Goal: Find specific page/section: Find specific page/section

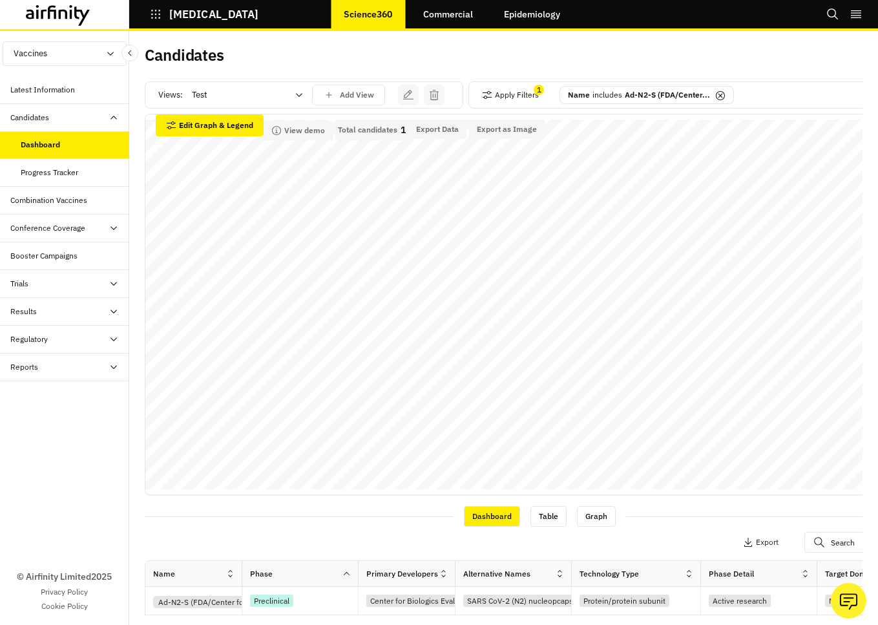
click at [151, 14] on icon "button" at bounding box center [156, 14] width 12 height 12
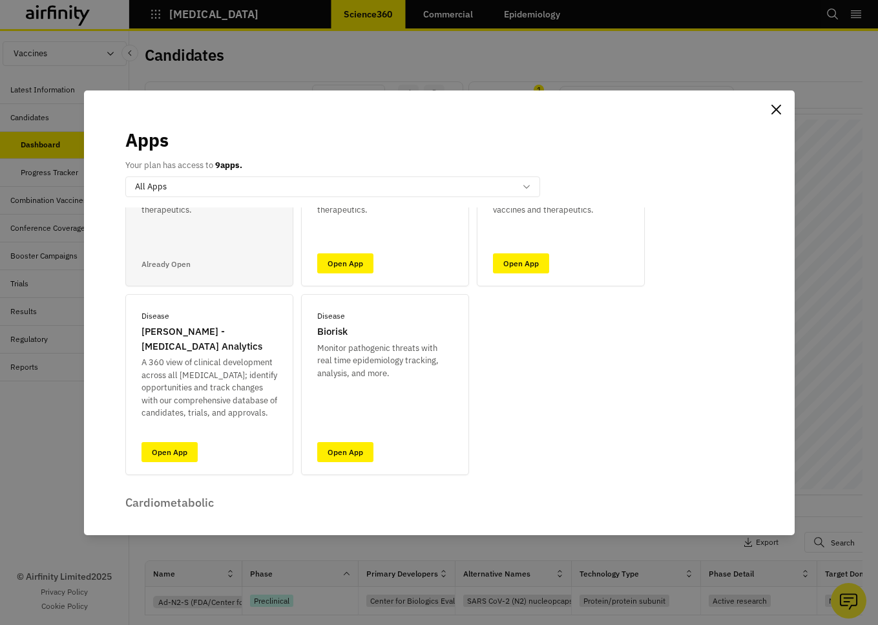
scroll to position [82, 0]
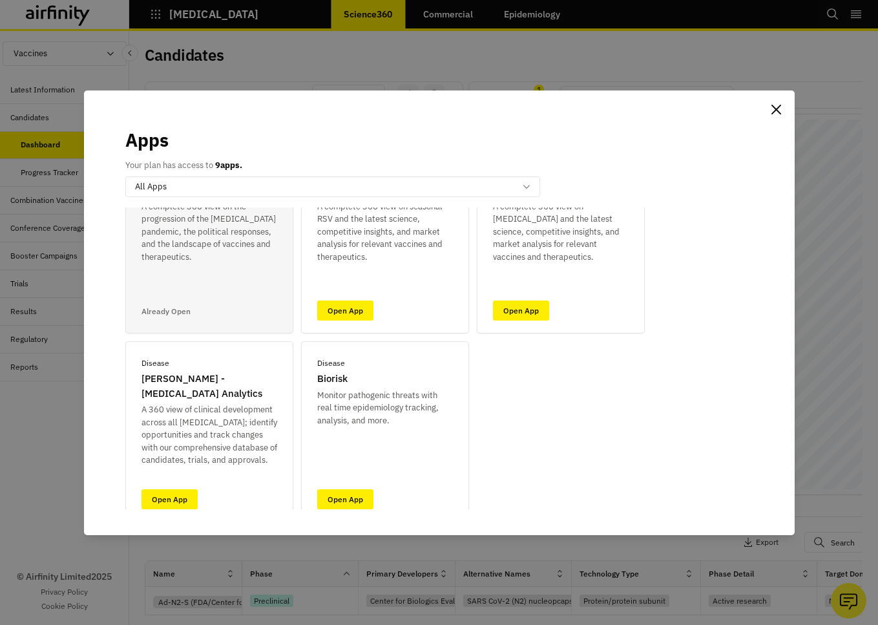
click at [523, 59] on div "Apps Your plan has access to 9 apps. option All Apps, selected. Select is focus…" at bounding box center [439, 312] width 878 height 625
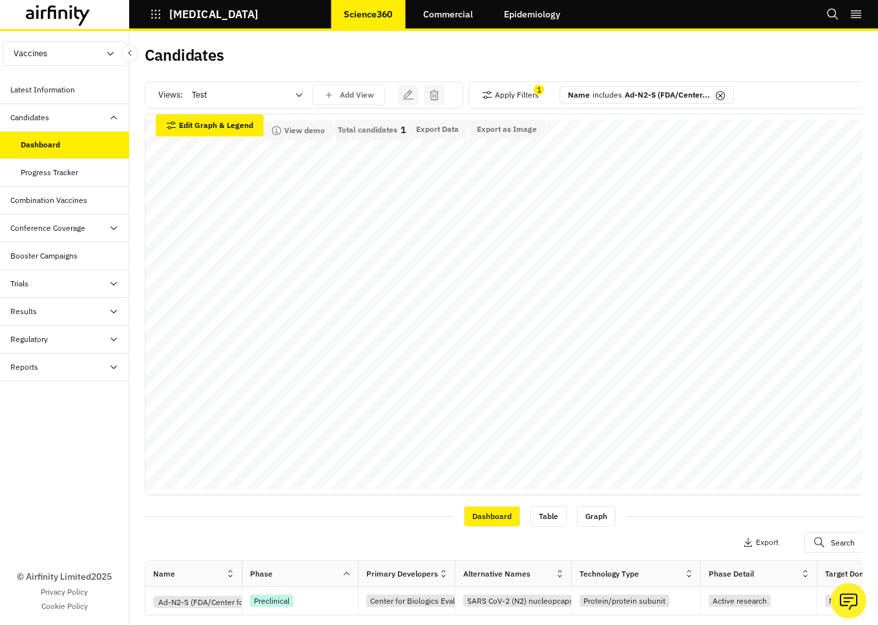
click at [665, 569] on div "Technology Type" at bounding box center [628, 574] width 112 height 16
click at [686, 573] on icon at bounding box center [689, 574] width 10 height 10
click at [743, 542] on div "Sort Descending" at bounding box center [774, 539] width 132 height 29
click at [280, 90] on div at bounding box center [240, 95] width 96 height 16
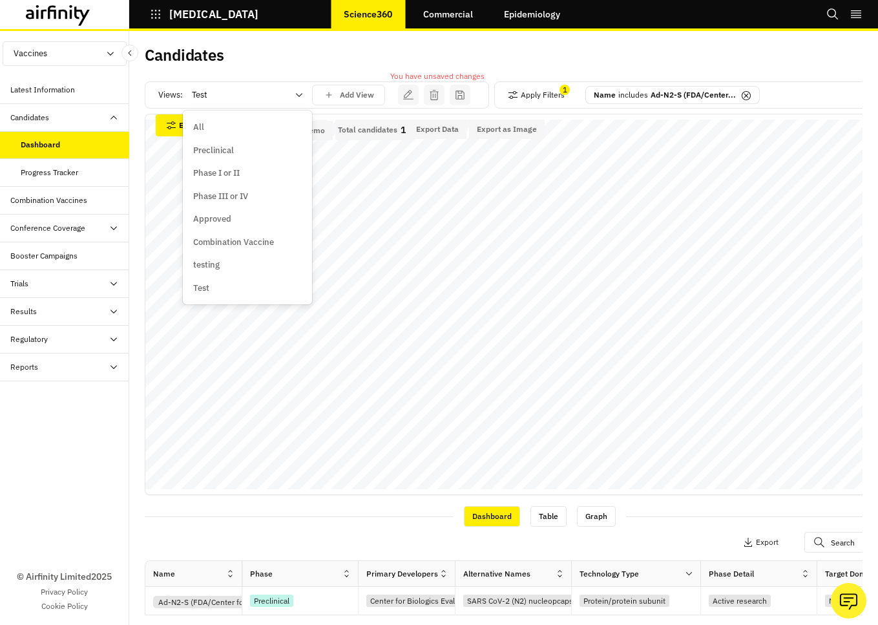
click at [293, 71] on div "Candidates" at bounding box center [324, 60] width 359 height 27
click at [547, 93] on button "Apply Filters" at bounding box center [536, 95] width 57 height 21
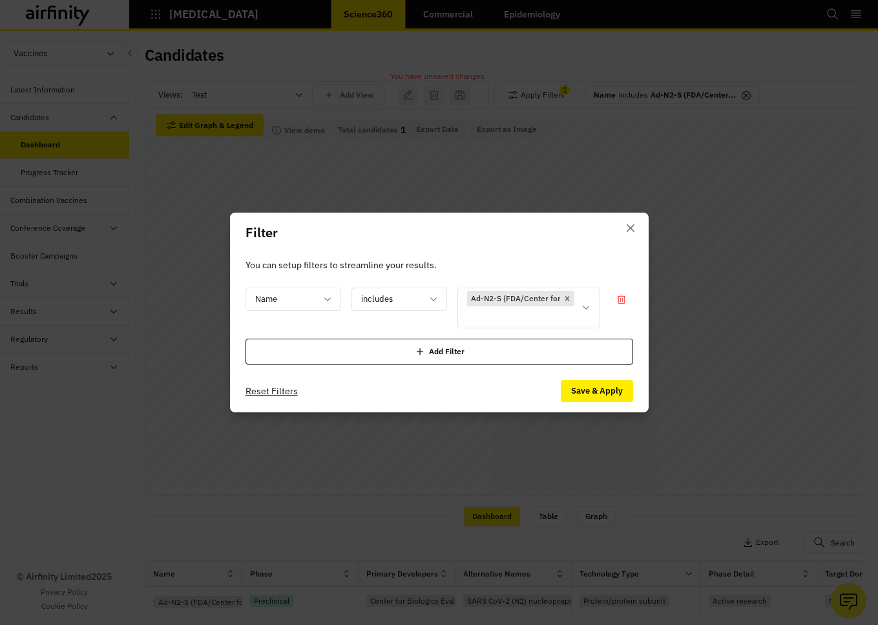
click at [505, 57] on div "Filter You can setup filters to streamline your results. Name includes Ad-N2-S …" at bounding box center [439, 312] width 878 height 625
